Goal: Task Accomplishment & Management: Use online tool/utility

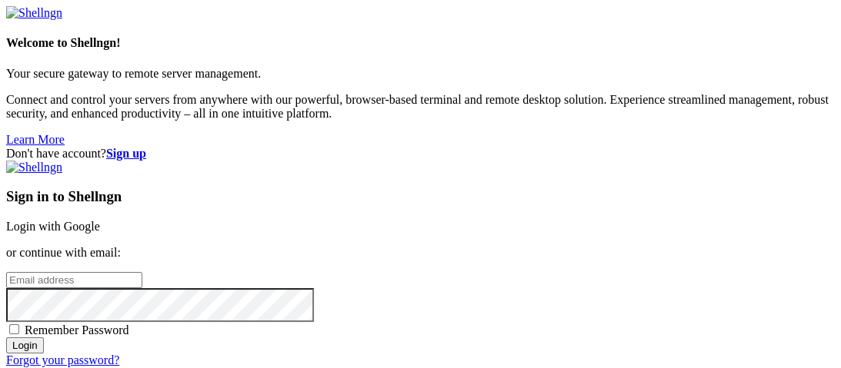
type input "root"
click at [100, 220] on link "Login with Google" at bounding box center [53, 226] width 94 height 13
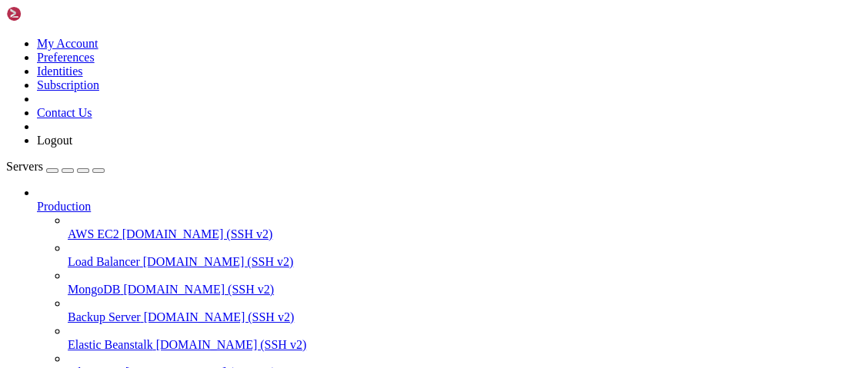
scroll to position [251, 0]
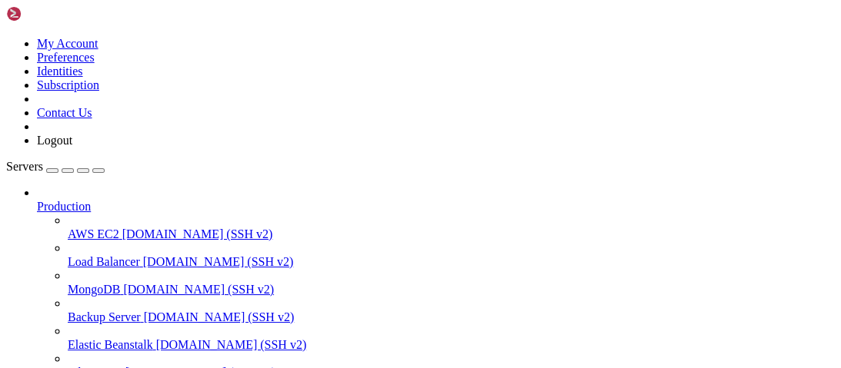
type input "/root/Interstellar"
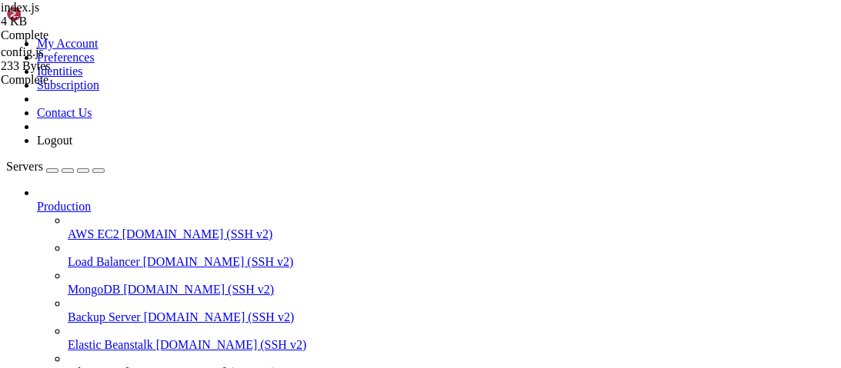
type textarea "import mime from "mime";"
type input "0"
type input "8080"
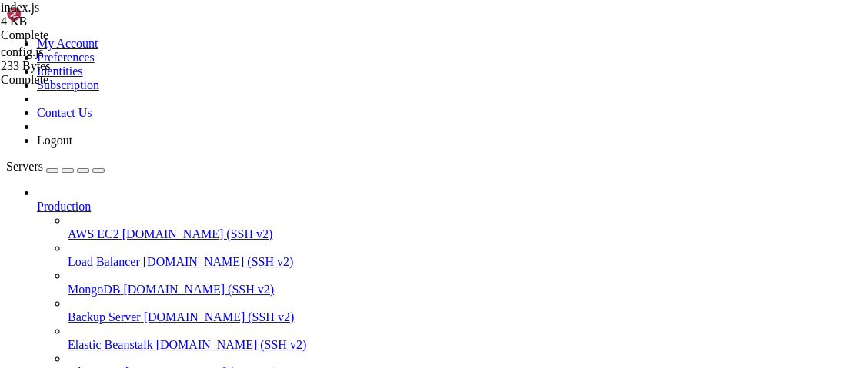
type textarea "const PORT = process.env.PORT || 80;"
